Goal: Task Accomplishment & Management: Use online tool/utility

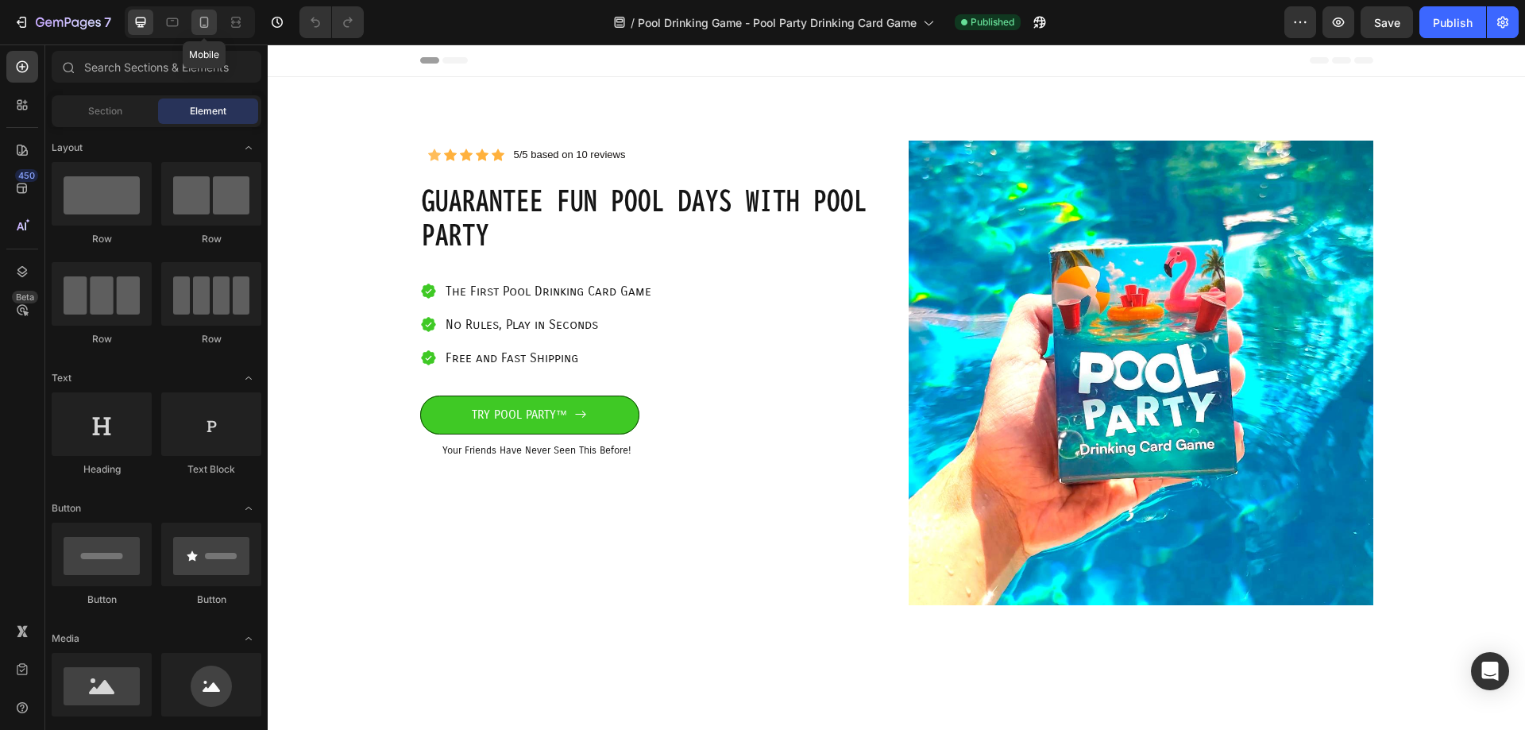
click at [205, 16] on icon at bounding box center [204, 22] width 16 height 16
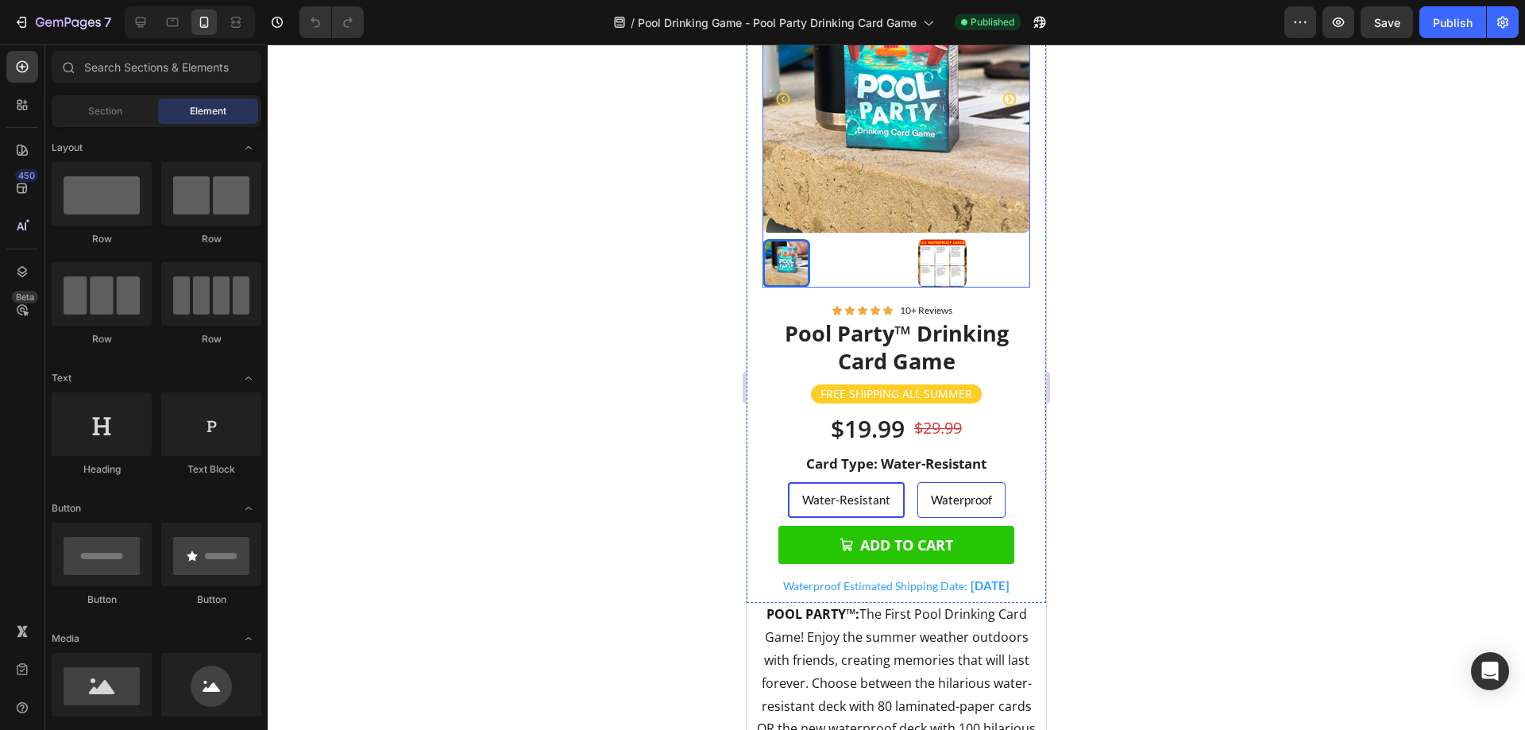
scroll to position [1033, 0]
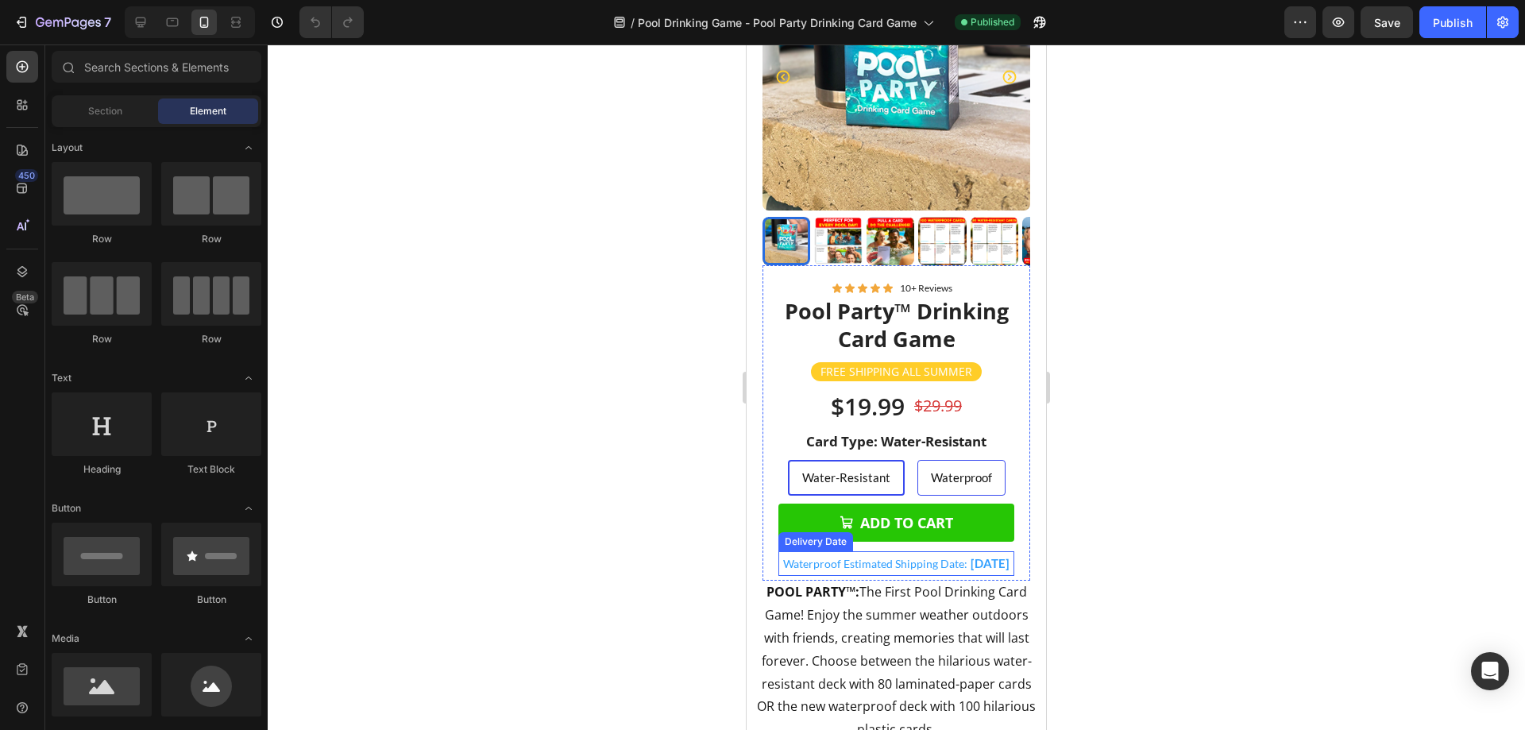
click at [900, 557] on span "Waterproof Estimated Shipping Date:" at bounding box center [875, 564] width 184 height 14
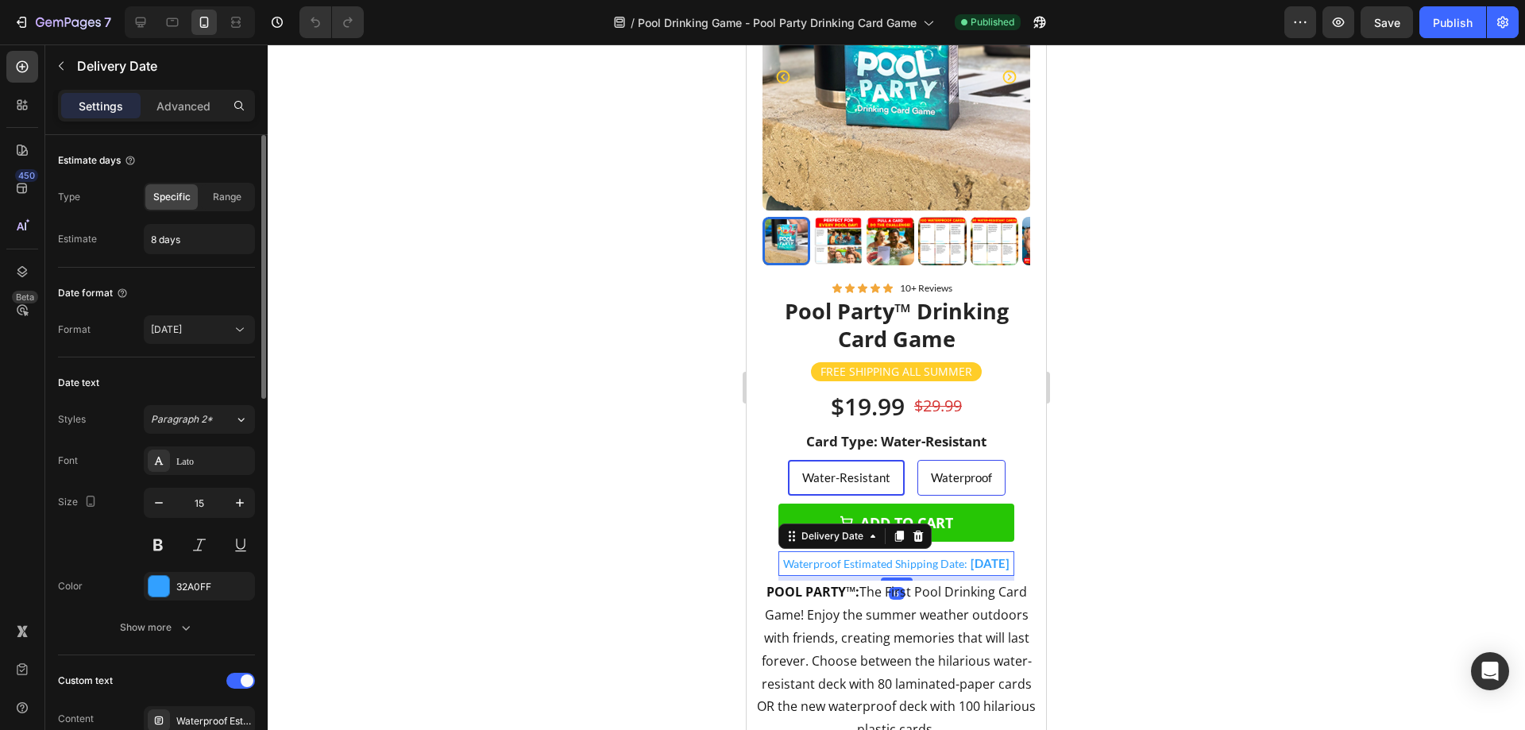
click at [183, 357] on div "Estimate days Type Specific Range Estimate 8 days" at bounding box center [156, 506] width 197 height 298
click at [180, 246] on input "8 days" at bounding box center [200, 239] width 110 height 29
click at [156, 241] on input "8 days" at bounding box center [200, 239] width 110 height 29
drag, startPoint x: 154, startPoint y: 241, endPoint x: 141, endPoint y: 245, distance: 13.9
click at [141, 245] on div "Estimate 8 days" at bounding box center [156, 239] width 197 height 30
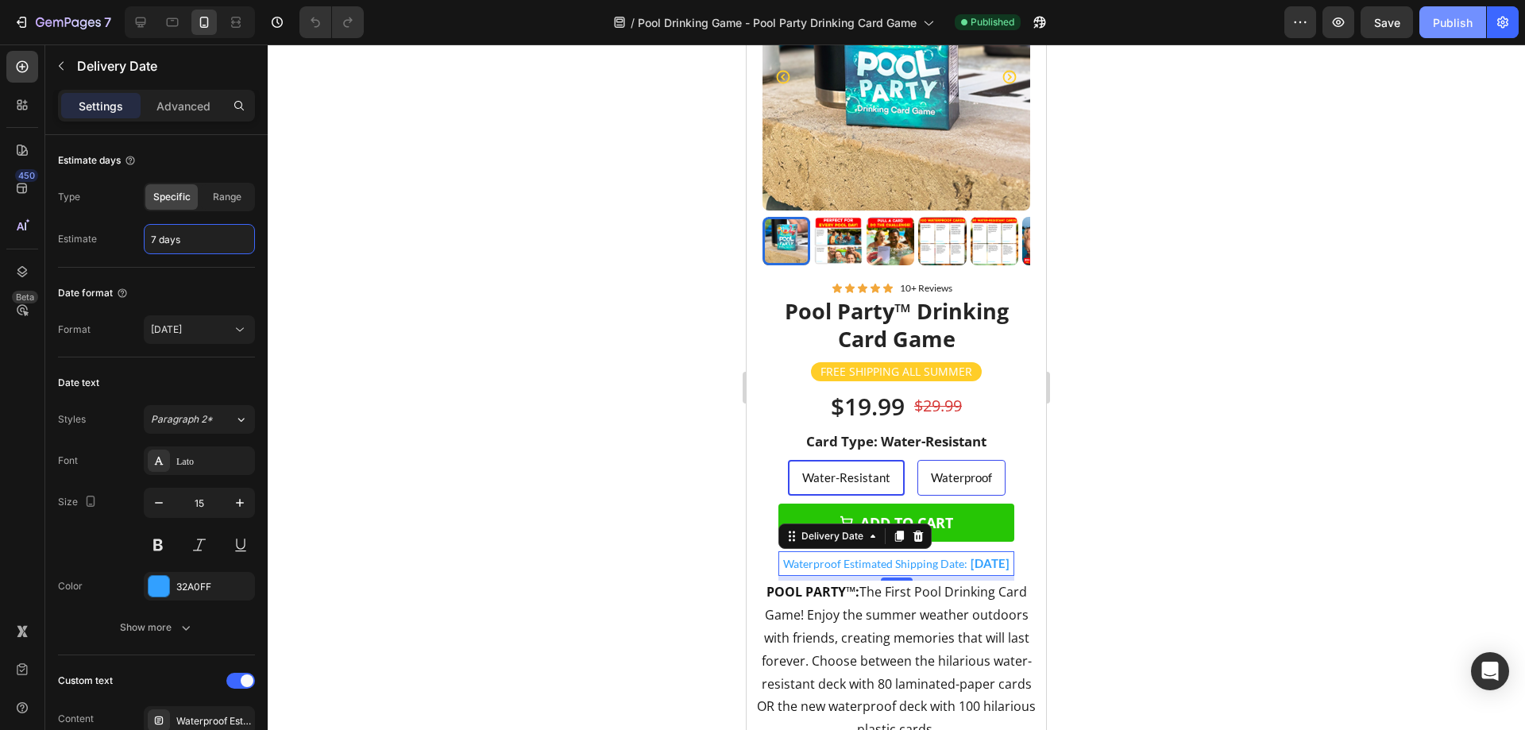
type input "7 days"
click at [1466, 33] on button "Publish" at bounding box center [1453, 22] width 67 height 32
click at [91, 17] on icon "button" at bounding box center [68, 24] width 65 height 14
